Goal: Navigation & Orientation: Find specific page/section

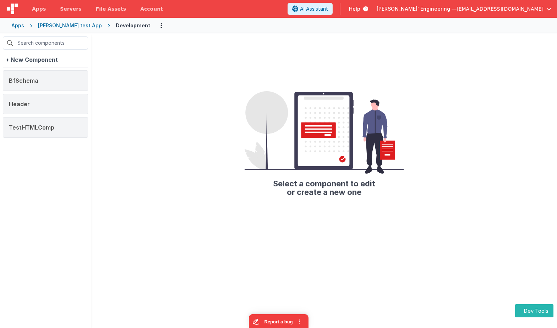
click at [70, 27] on div "Charles GUI test App" at bounding box center [70, 25] width 64 height 7
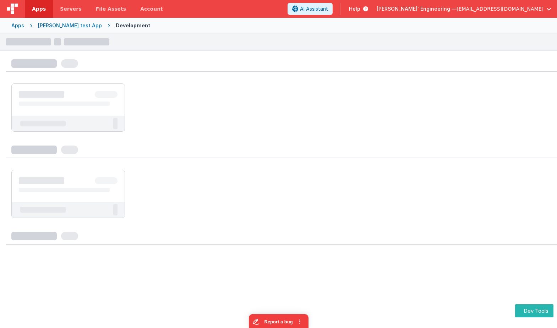
click at [19, 25] on div "Apps" at bounding box center [17, 25] width 13 height 7
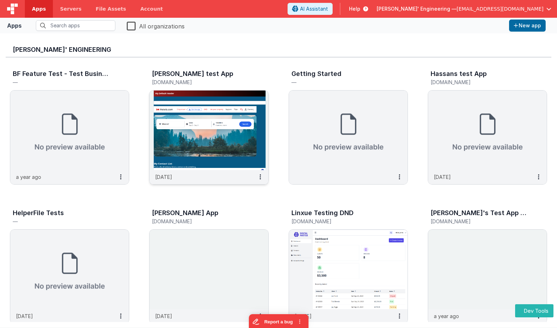
click at [169, 122] on img at bounding box center [208, 129] width 119 height 79
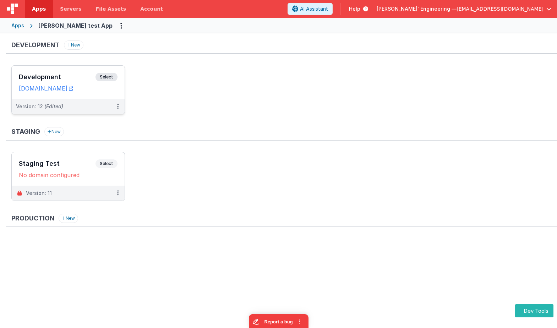
click at [111, 79] on span "Select" at bounding box center [106, 77] width 22 height 9
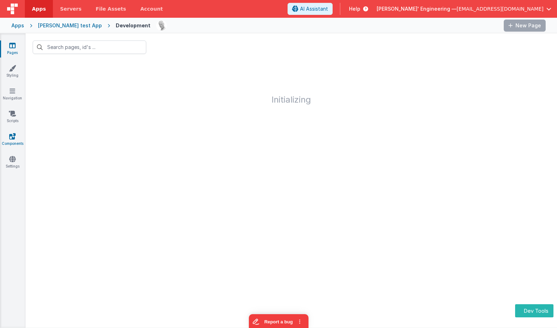
click at [12, 140] on link "Components" at bounding box center [13, 140] width 26 height 14
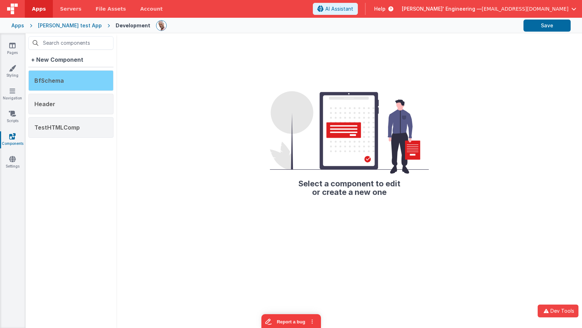
click at [94, 74] on div "BfSchema" at bounding box center [70, 80] width 85 height 21
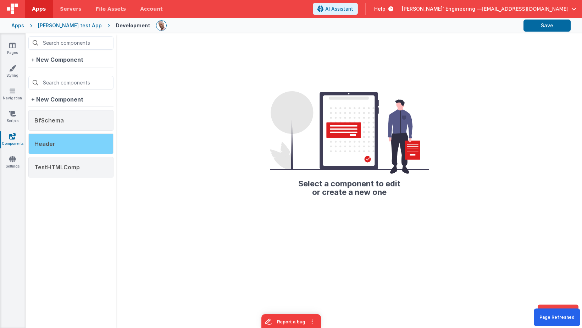
click at [40, 142] on span "Header" at bounding box center [44, 143] width 21 height 7
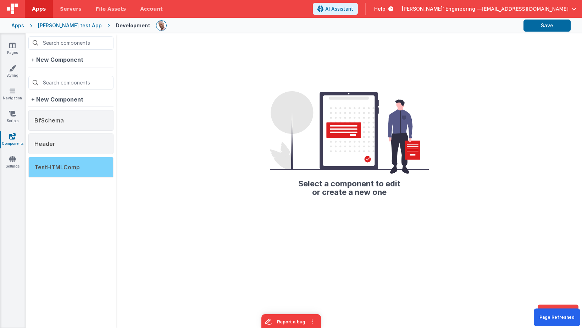
click at [105, 168] on div "TestHTMLComp" at bounding box center [70, 167] width 85 height 21
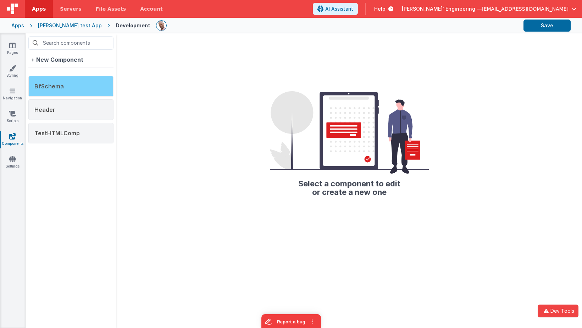
click at [84, 86] on div "BfSchema" at bounding box center [70, 86] width 85 height 21
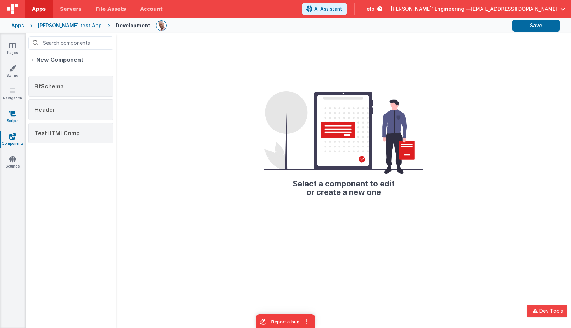
click at [12, 117] on link "Scripts" at bounding box center [13, 117] width 26 height 14
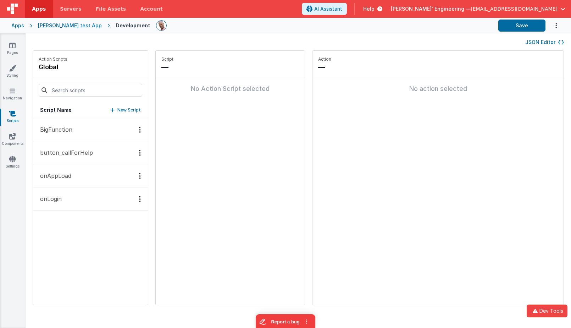
click at [77, 22] on div "Charles GUI test App" at bounding box center [70, 25] width 64 height 7
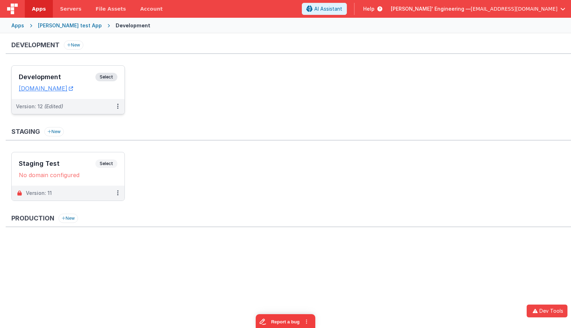
click at [107, 75] on span "Select" at bounding box center [106, 77] width 22 height 9
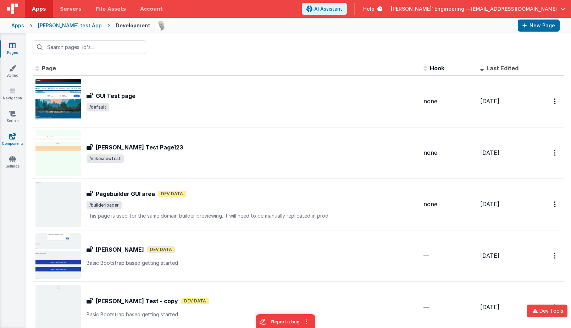
click at [14, 137] on icon at bounding box center [12, 136] width 6 height 7
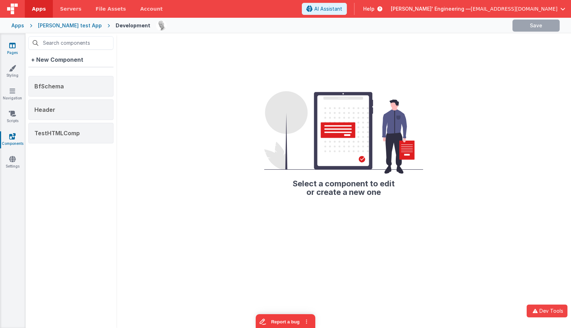
click at [14, 45] on icon at bounding box center [12, 45] width 6 height 7
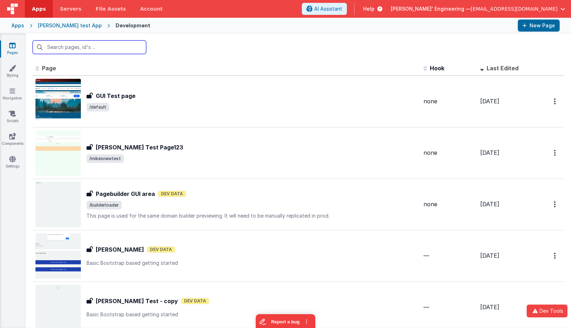
click at [61, 51] on input "text" at bounding box center [90, 46] width 114 height 13
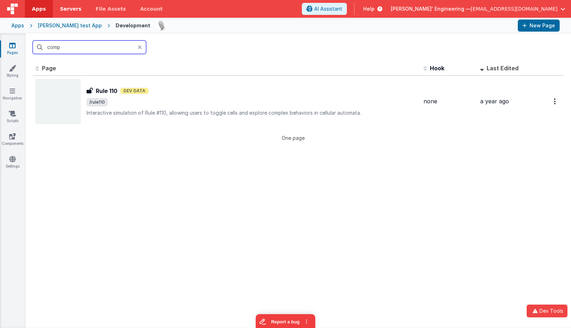
type input "comp"
click at [14, 116] on icon at bounding box center [12, 113] width 7 height 7
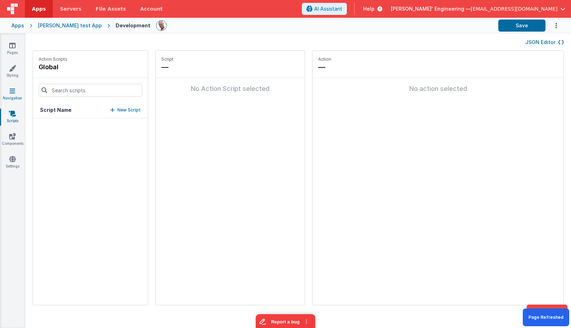
click at [12, 95] on link "Navigation" at bounding box center [13, 94] width 26 height 14
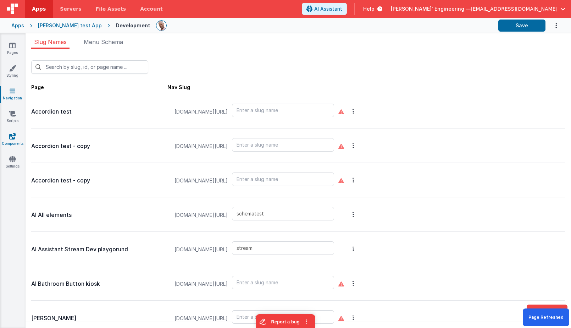
click at [12, 145] on link "Components" at bounding box center [13, 140] width 26 height 14
